Goal: Understand process/instructions: Learn how to perform a task or action

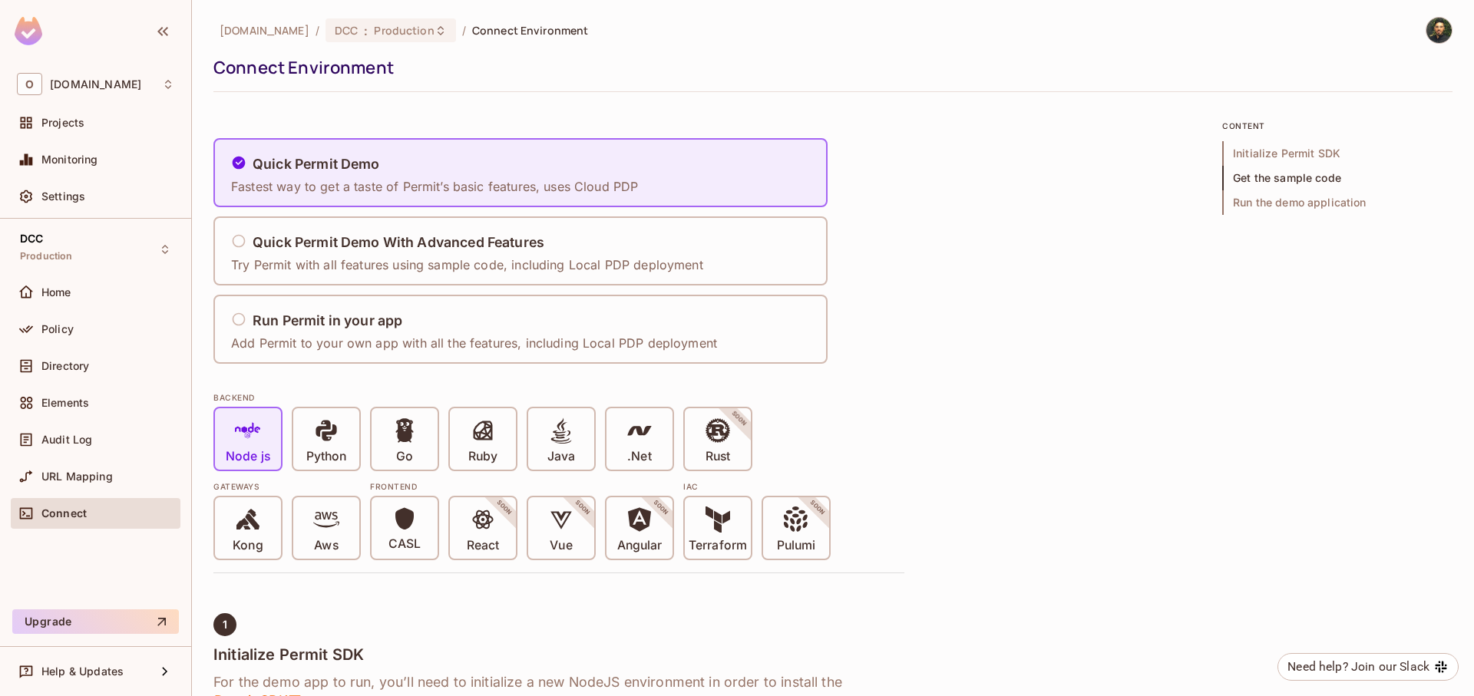
scroll to position [589, 0]
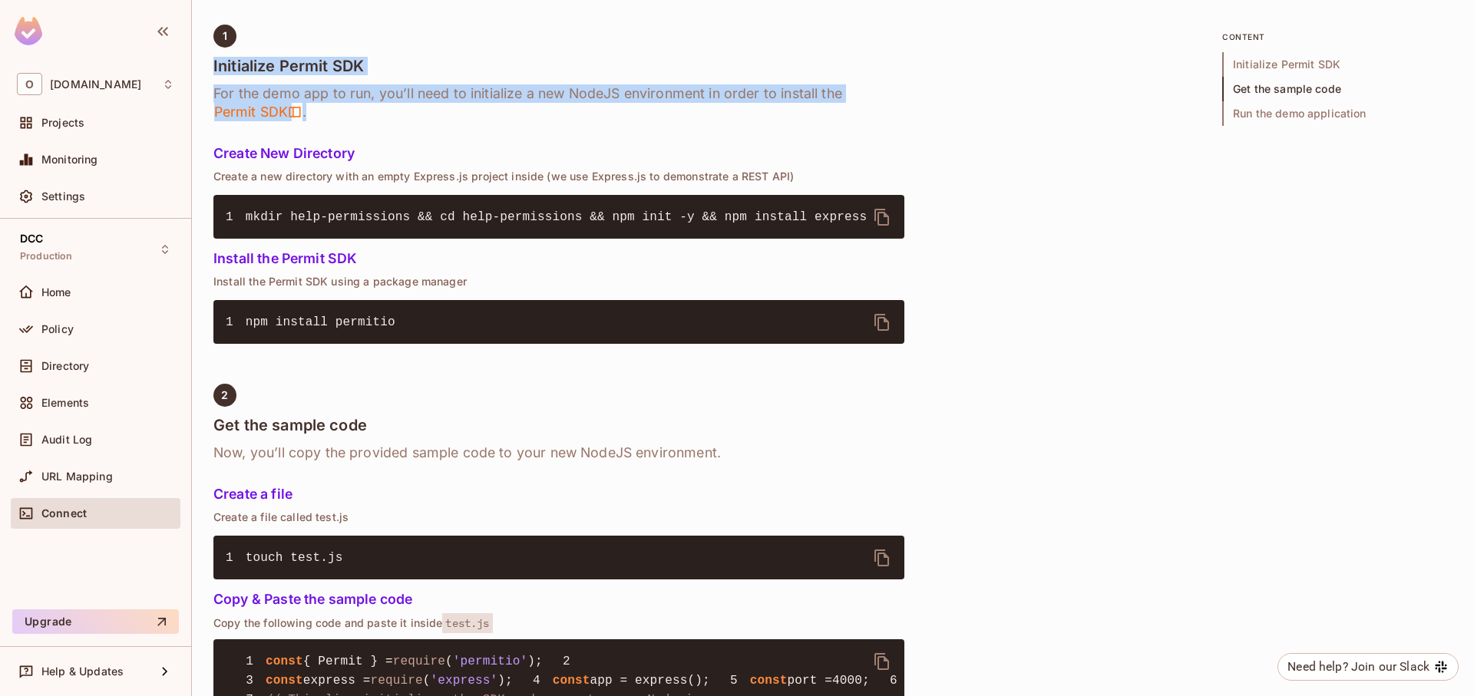
drag, startPoint x: 210, startPoint y: 70, endPoint x: 362, endPoint y: 113, distance: 158.0
click at [362, 113] on div "[DOMAIN_NAME] / DCC : Production / Connect Environment Connect Environment Quic…" at bounding box center [833, 348] width 1282 height 696
click at [362, 113] on h6 "For the demo app to run, you’ll need to initialize a new NodeJS environment in …" at bounding box center [558, 102] width 691 height 37
drag, startPoint x: 354, startPoint y: 111, endPoint x: 203, endPoint y: 58, distance: 160.5
click at [203, 58] on div "[DOMAIN_NAME] / DCC : Production / Connect Environment Connect Environment Quic…" at bounding box center [833, 348] width 1282 height 696
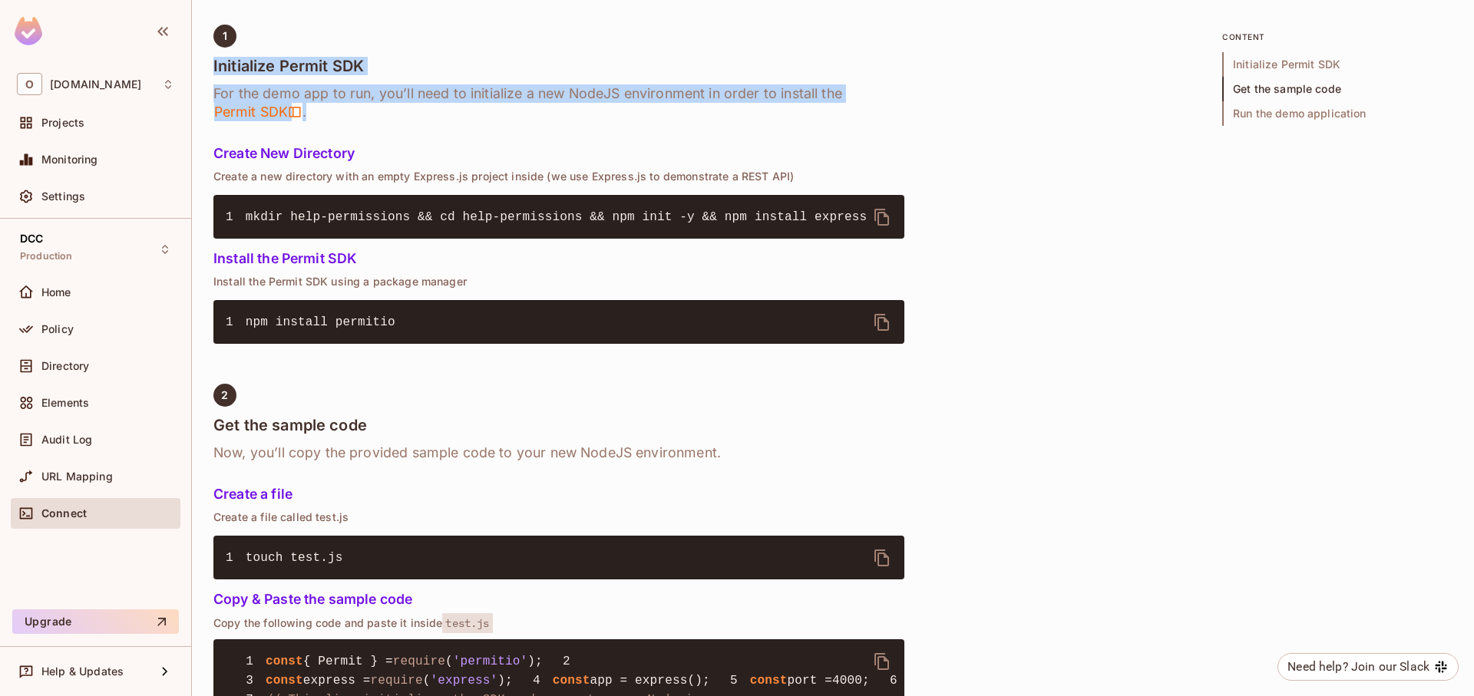
click at [203, 58] on div "[DOMAIN_NAME] / DCC : Production / Connect Environment Connect Environment Quic…" at bounding box center [833, 348] width 1282 height 696
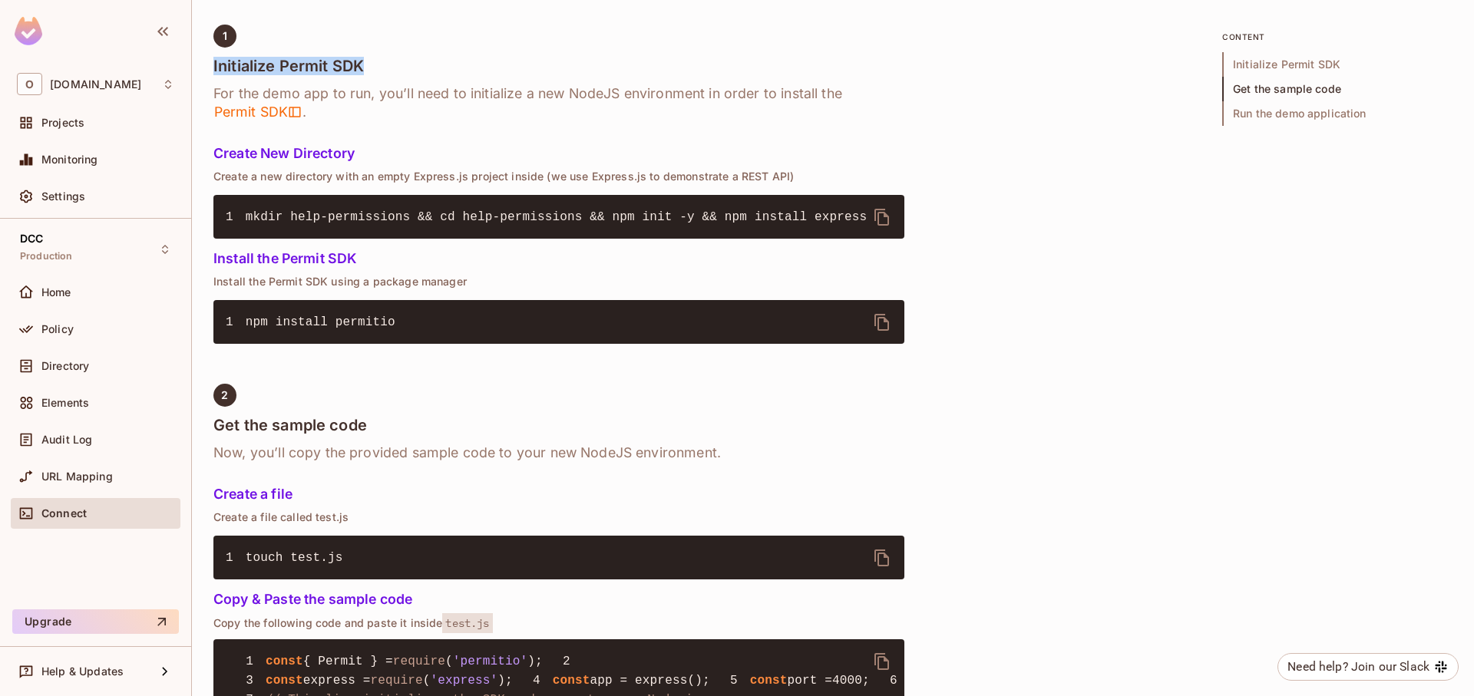
drag, startPoint x: 211, startPoint y: 68, endPoint x: 425, endPoint y: 58, distance: 214.4
click at [425, 58] on div "[DOMAIN_NAME] / DCC : Production / Connect Environment Connect Environment Quic…" at bounding box center [833, 348] width 1282 height 696
click at [425, 58] on h4 "Initialize Permit SDK" at bounding box center [558, 66] width 691 height 18
click at [402, 59] on h4 "Initialize Permit SDK" at bounding box center [558, 66] width 691 height 18
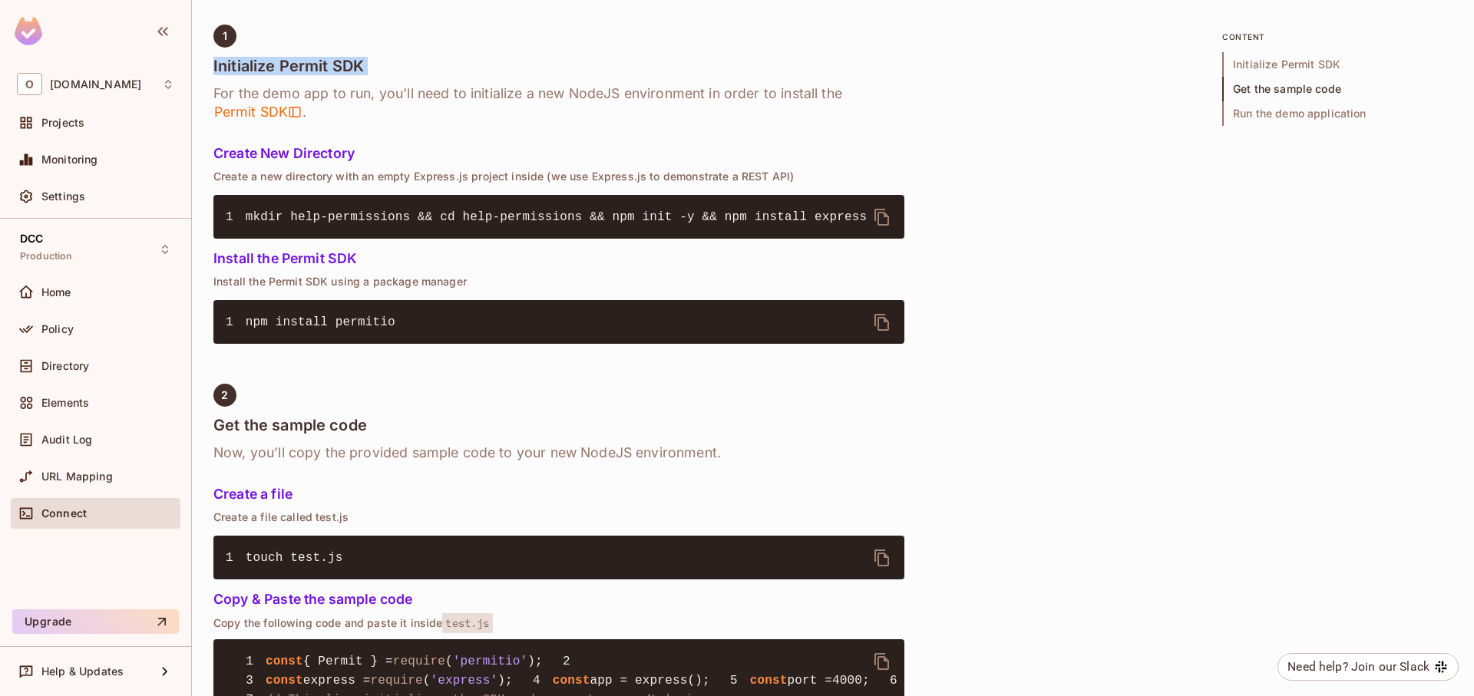
click at [402, 59] on h4 "Initialize Permit SDK" at bounding box center [558, 66] width 691 height 18
click at [368, 62] on h4 "Initialize Permit SDK" at bounding box center [558, 66] width 691 height 18
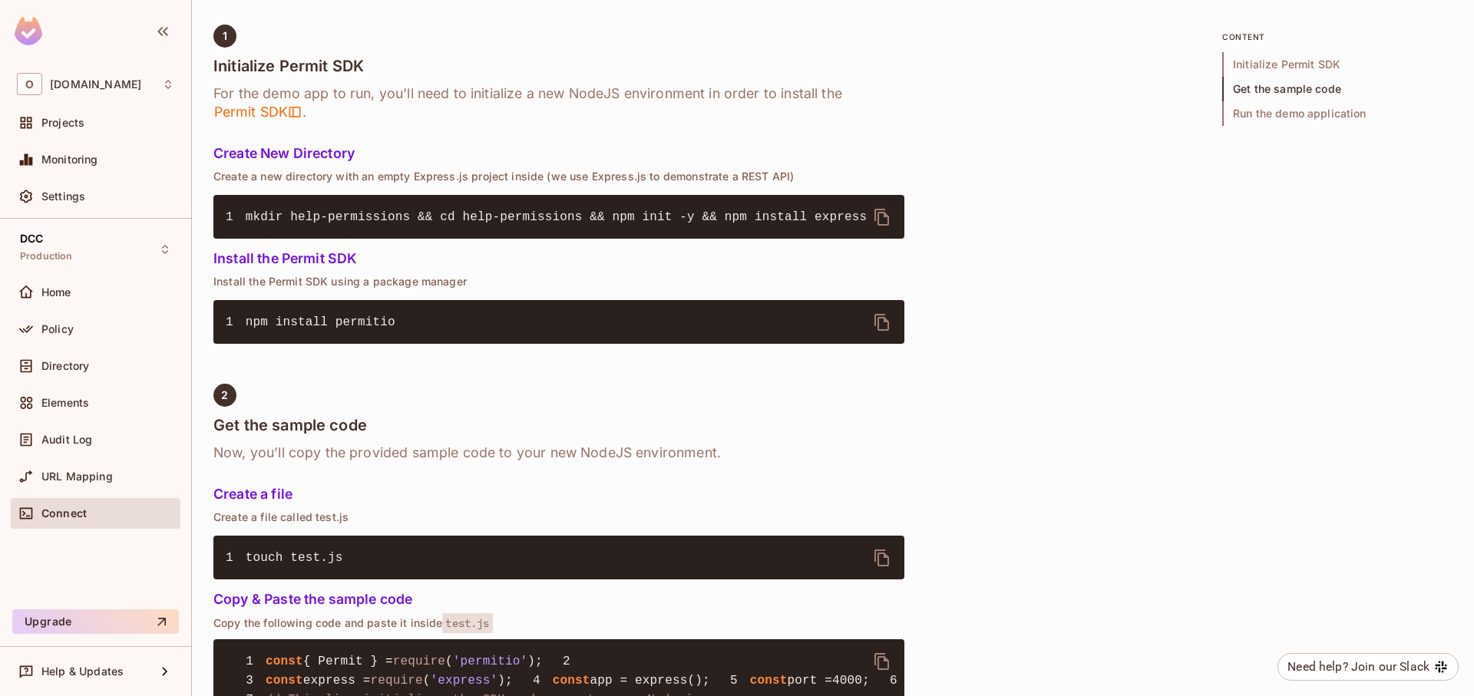
click at [368, 61] on h4 "Initialize Permit SDK" at bounding box center [558, 66] width 691 height 18
